Goal: Task Accomplishment & Management: Use online tool/utility

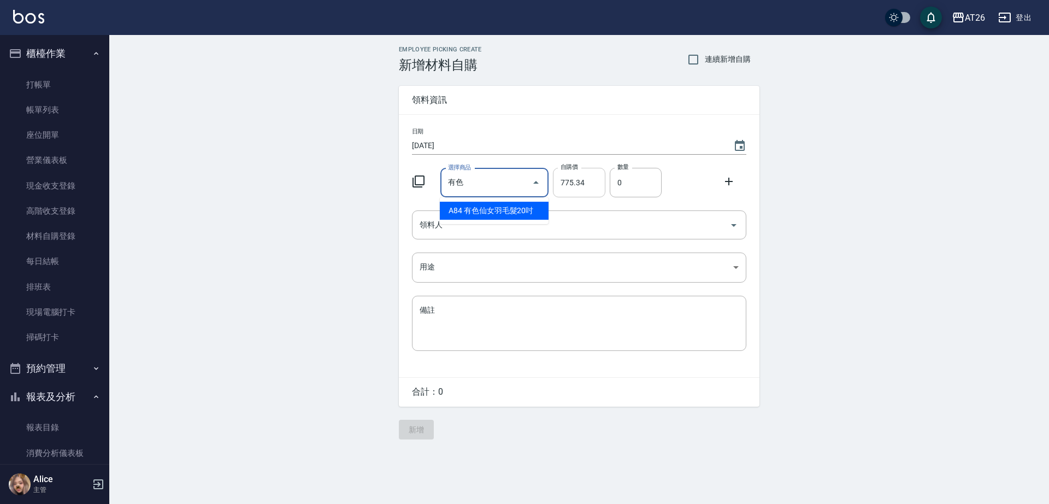
click at [589, 180] on input "775.34" at bounding box center [579, 183] width 52 height 30
type input "有色仙女羽毛髮20吋"
click at [577, 188] on input "775.34" at bounding box center [579, 183] width 52 height 30
click at [634, 138] on input "[DATE]" at bounding box center [567, 146] width 310 height 18
click at [606, 178] on div "數量 0 數量" at bounding box center [634, 180] width 56 height 34
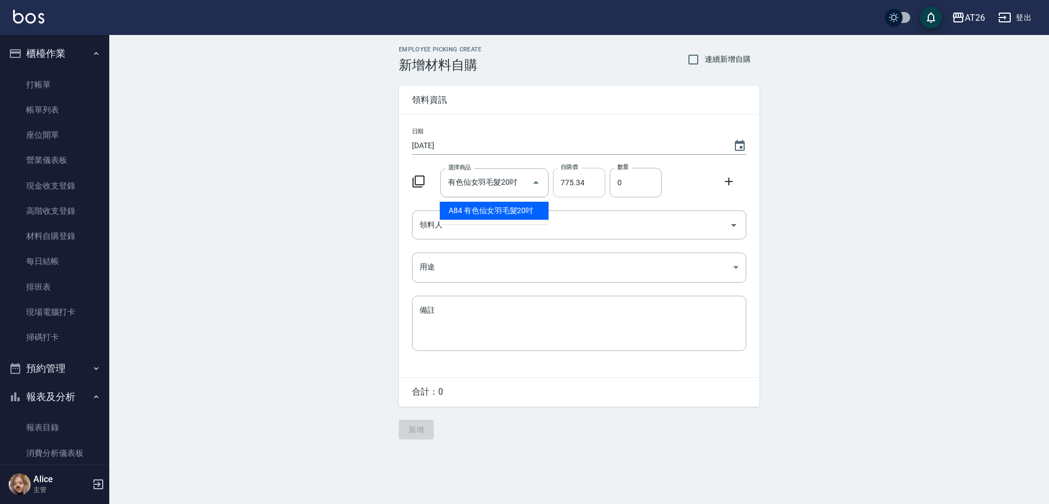
click at [597, 182] on input "775.34" at bounding box center [579, 183] width 52 height 30
click at [537, 186] on icon "Close" at bounding box center [536, 182] width 13 height 13
click at [503, 185] on input "有色仙女羽毛髮20吋" at bounding box center [486, 182] width 83 height 19
click at [511, 219] on ul "A84 有色仙女羽毛髮20吋" at bounding box center [494, 210] width 109 height 27
click at [514, 211] on li "A84 有色仙女羽毛髮20吋" at bounding box center [494, 211] width 109 height 18
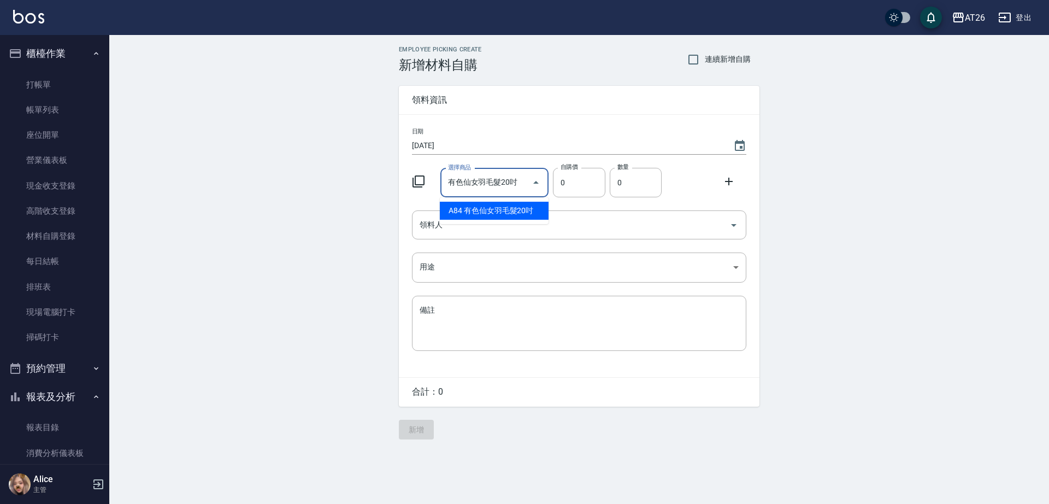
type input "2780"
type input "1"
